Goal: Transaction & Acquisition: Purchase product/service

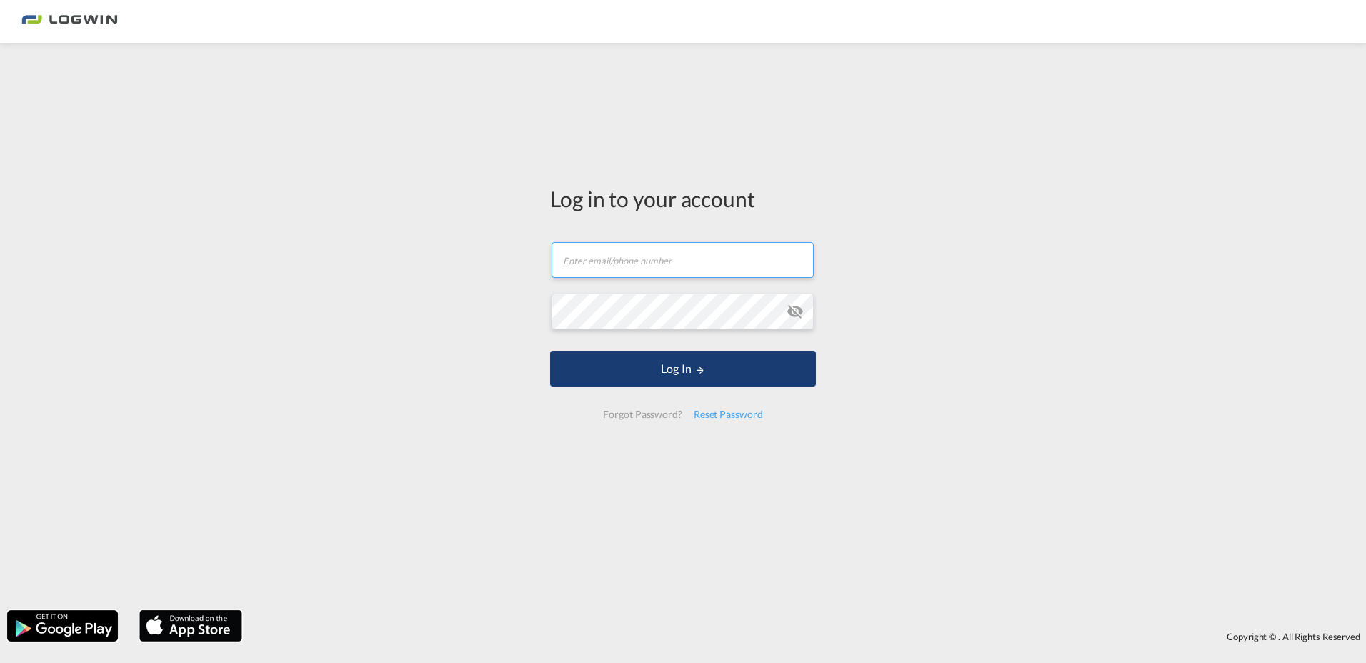
type input "[PERSON_NAME][EMAIL_ADDRESS][PERSON_NAME][DOMAIN_NAME]"
click at [645, 382] on button "Log In" at bounding box center [683, 369] width 266 height 36
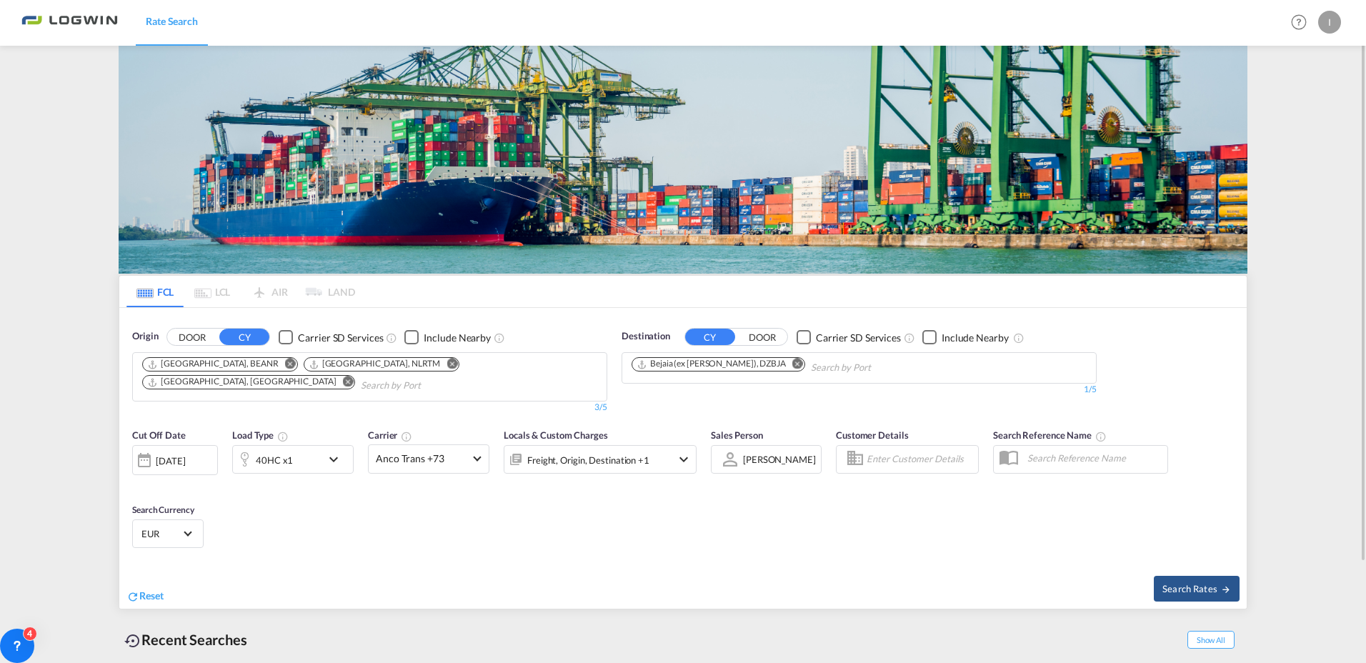
click at [792, 363] on md-icon "Remove" at bounding box center [797, 364] width 11 height 11
drag, startPoint x: 770, startPoint y: 364, endPoint x: 759, endPoint y: 359, distance: 11.8
click at [768, 364] on md-chips-wrap "Chips container with autocompletion. Enter the text area, type text to search, …" at bounding box center [702, 366] width 144 height 26
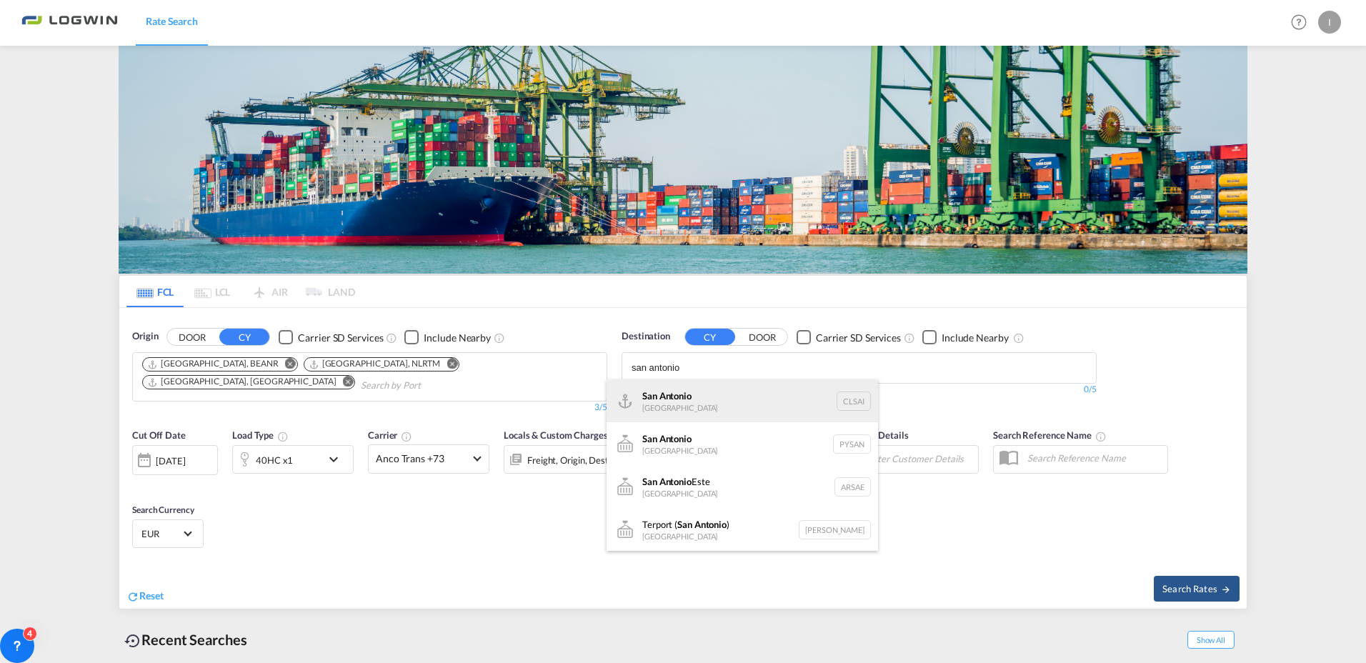
type input "san antonio"
drag, startPoint x: 700, startPoint y: 401, endPoint x: 505, endPoint y: 477, distance: 210.2
click at [700, 400] on div "San Antonio [GEOGRAPHIC_DATA] CLSAI" at bounding box center [743, 400] width 272 height 43
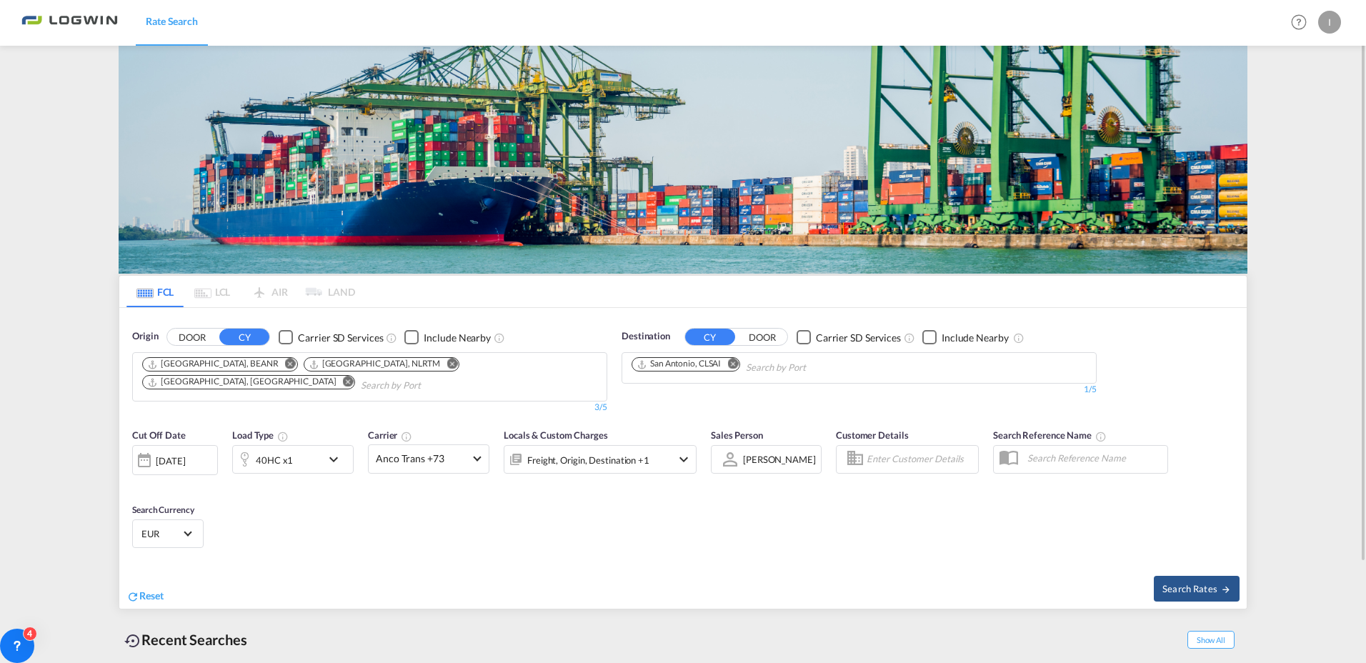
click at [337, 459] on md-icon "icon-chevron-down" at bounding box center [337, 459] width 24 height 17
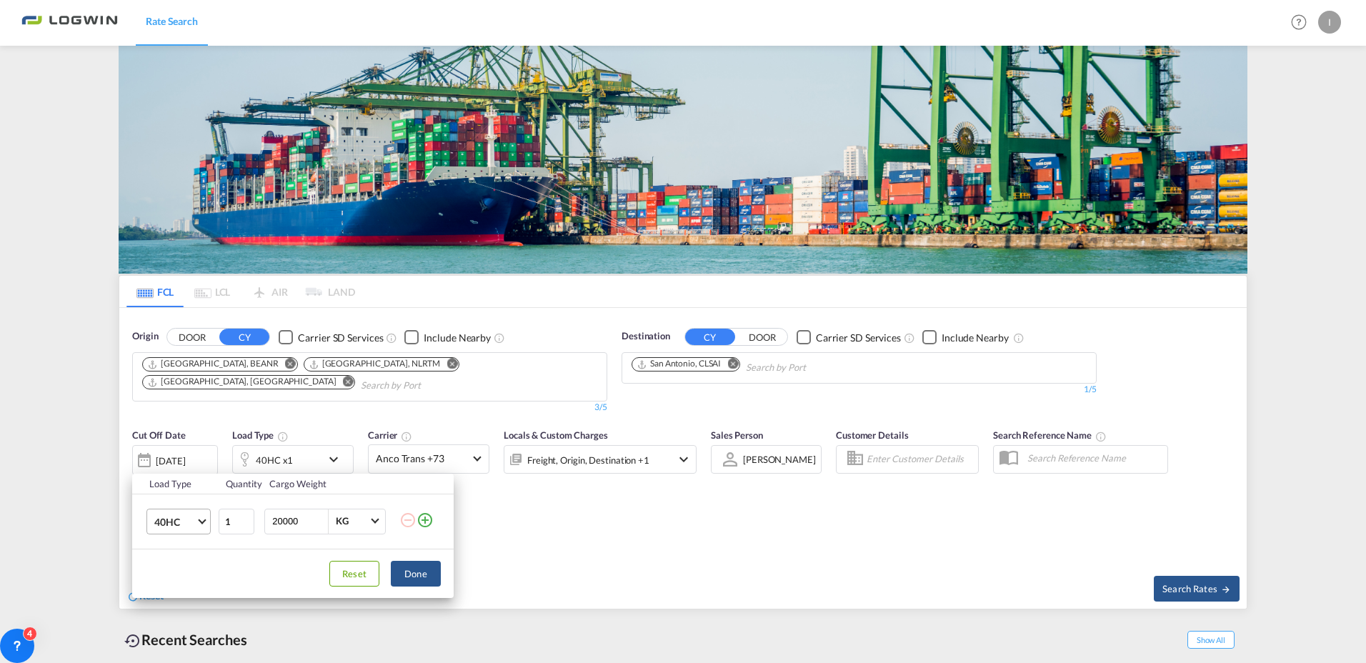
click at [194, 525] on span "40HC" at bounding box center [174, 522] width 41 height 14
click at [171, 454] on div "20GP" at bounding box center [166, 453] width 25 height 14
click at [410, 574] on button "Done" at bounding box center [416, 574] width 50 height 26
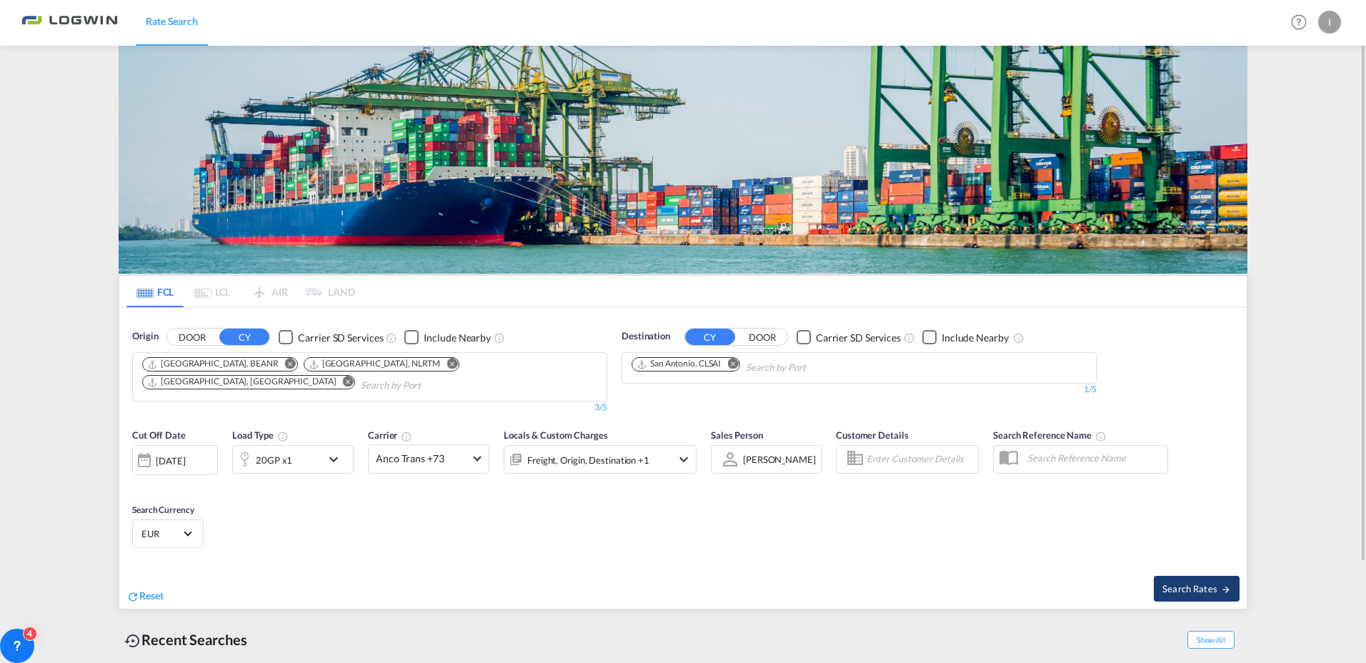
click at [1202, 577] on button "Search Rates" at bounding box center [1197, 589] width 86 height 26
type input "BEANR,NLRTM,DEHAM to CLSAI / [DATE]"
